Goal: Check status

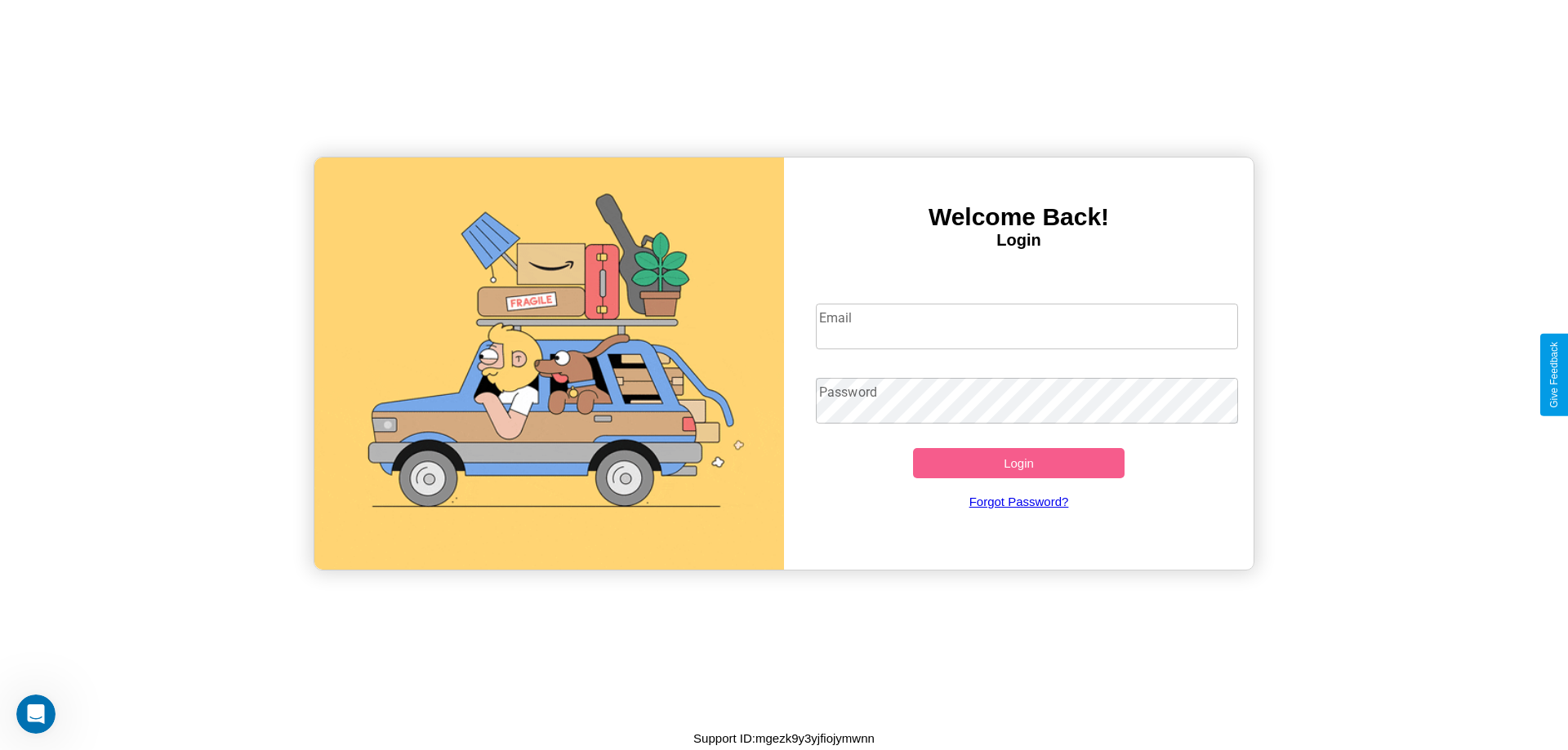
click at [1027, 326] on input "Email" at bounding box center [1028, 327] width 423 height 46
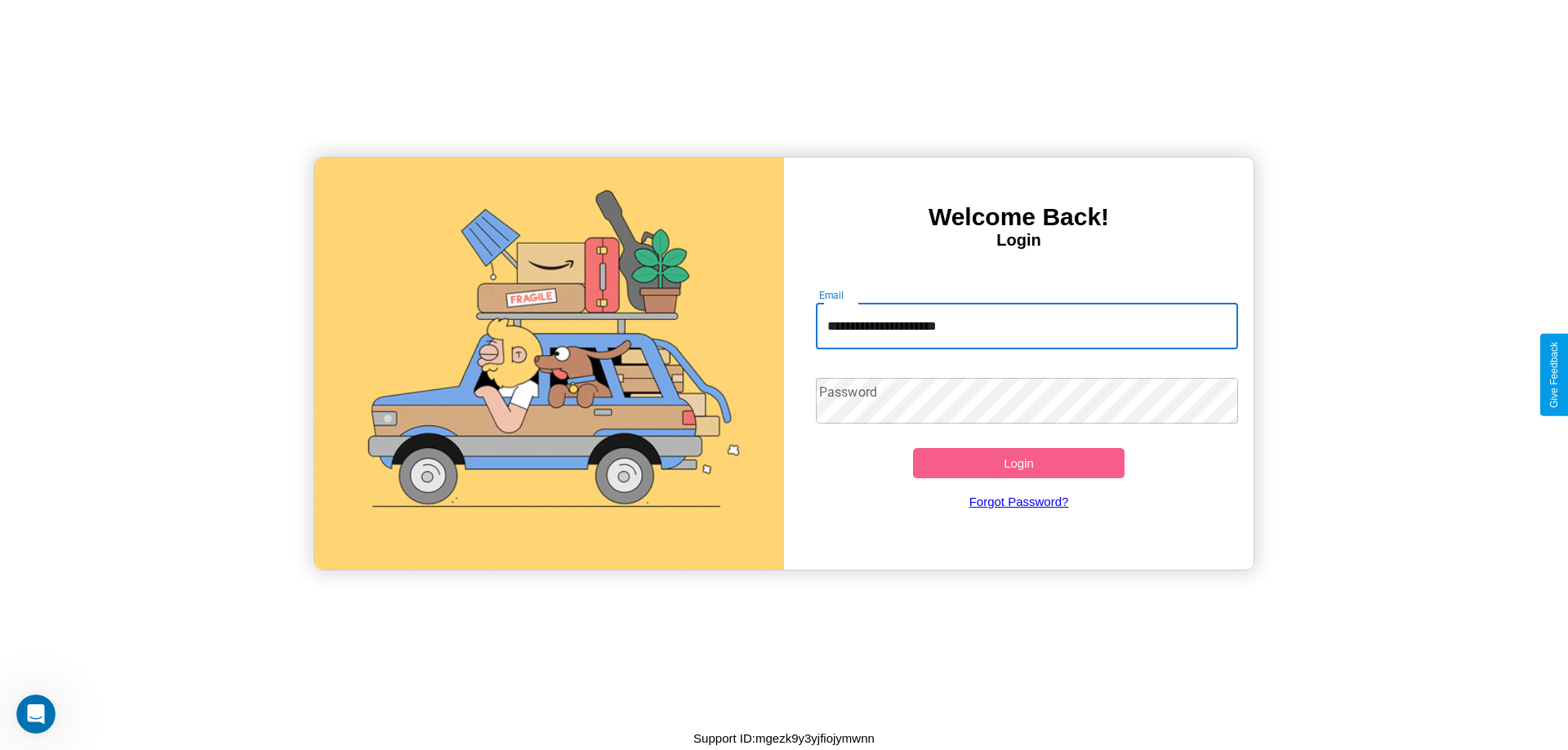
type input "**********"
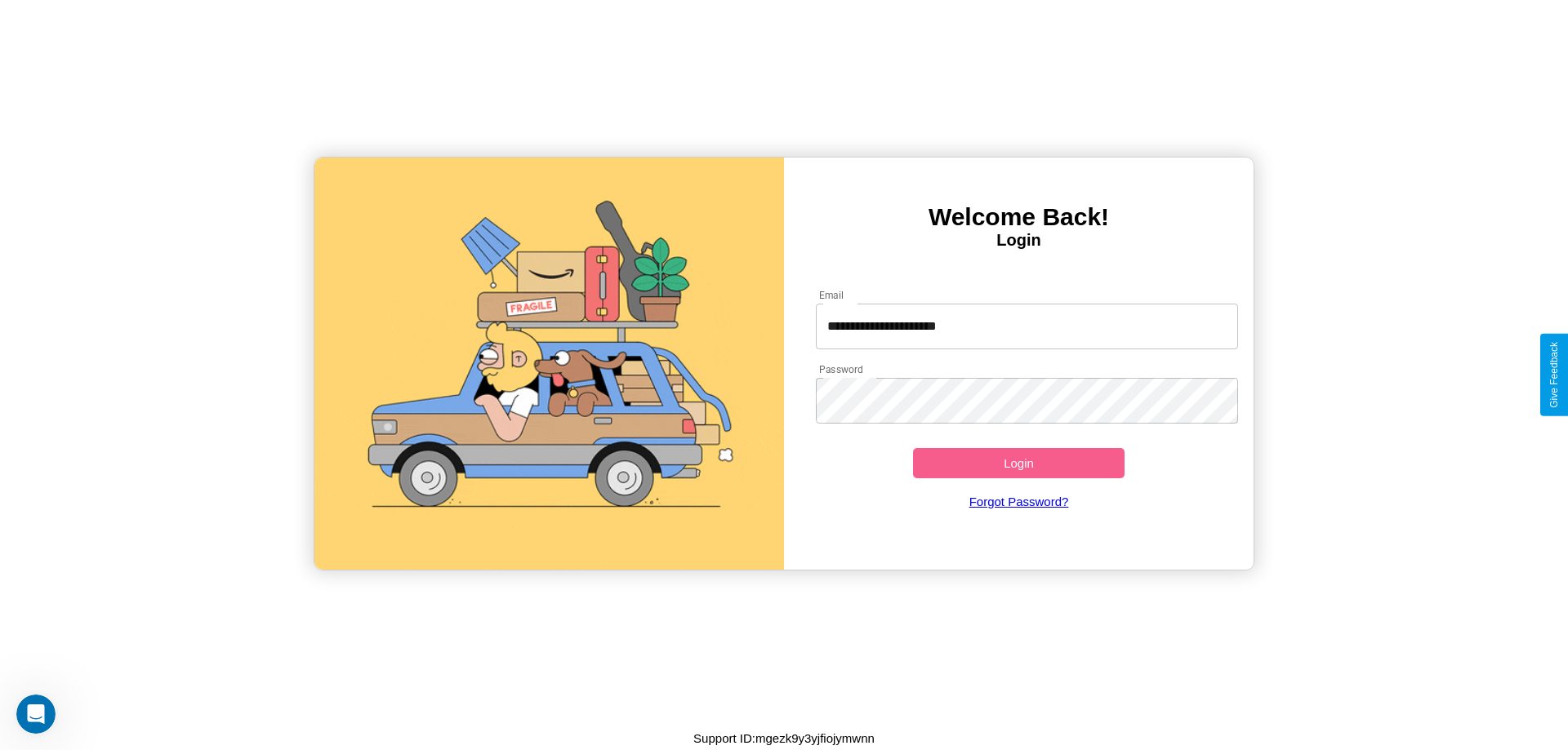
click at [1019, 463] on button "Login" at bounding box center [1019, 463] width 212 height 30
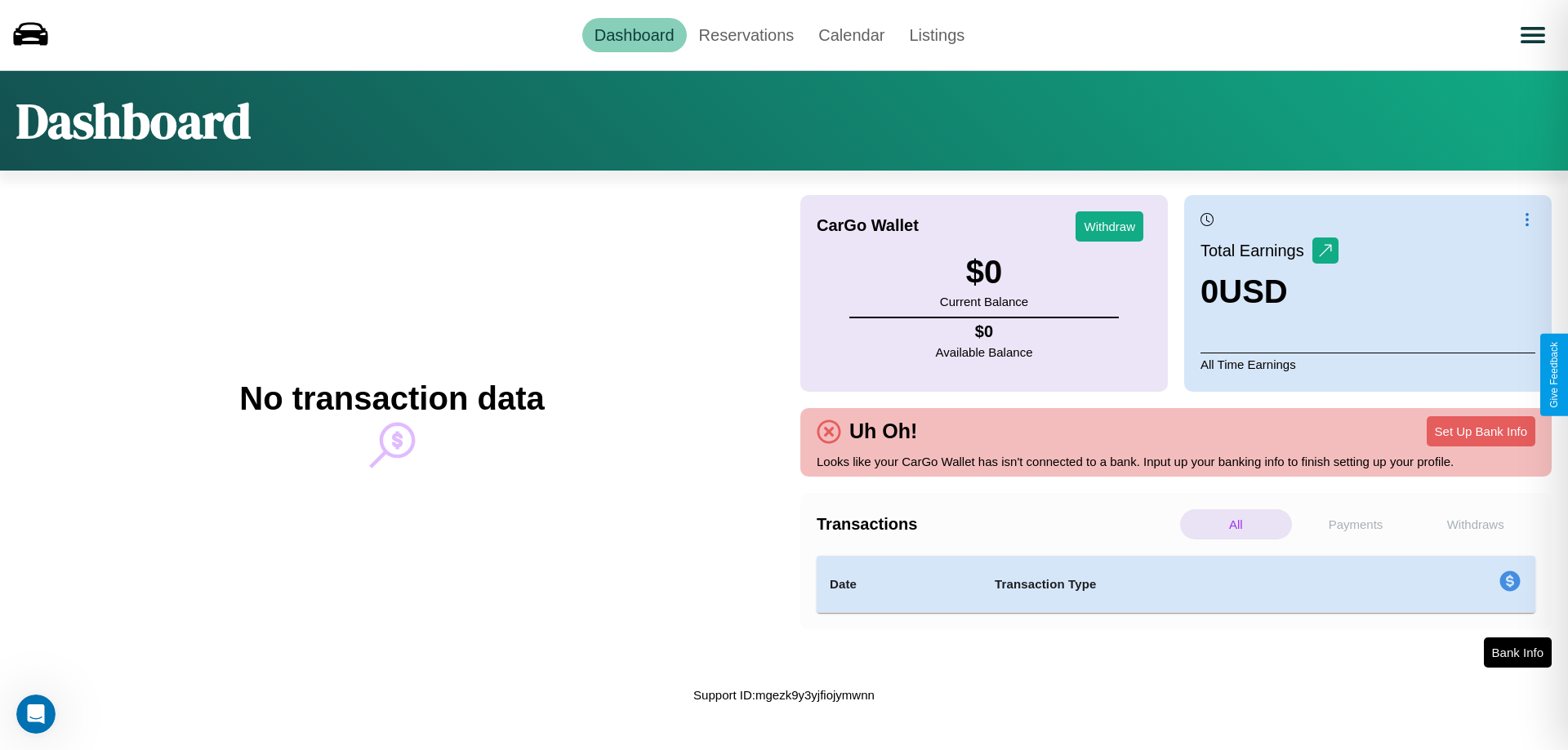
click at [1475, 524] on p "Withdraws" at bounding box center [1475, 524] width 112 height 30
click at [1355, 524] on p "Payments" at bounding box center [1356, 524] width 112 height 30
click at [746, 35] on link "Reservations" at bounding box center [747, 35] width 120 height 35
